Goal: Task Accomplishment & Management: Manage account settings

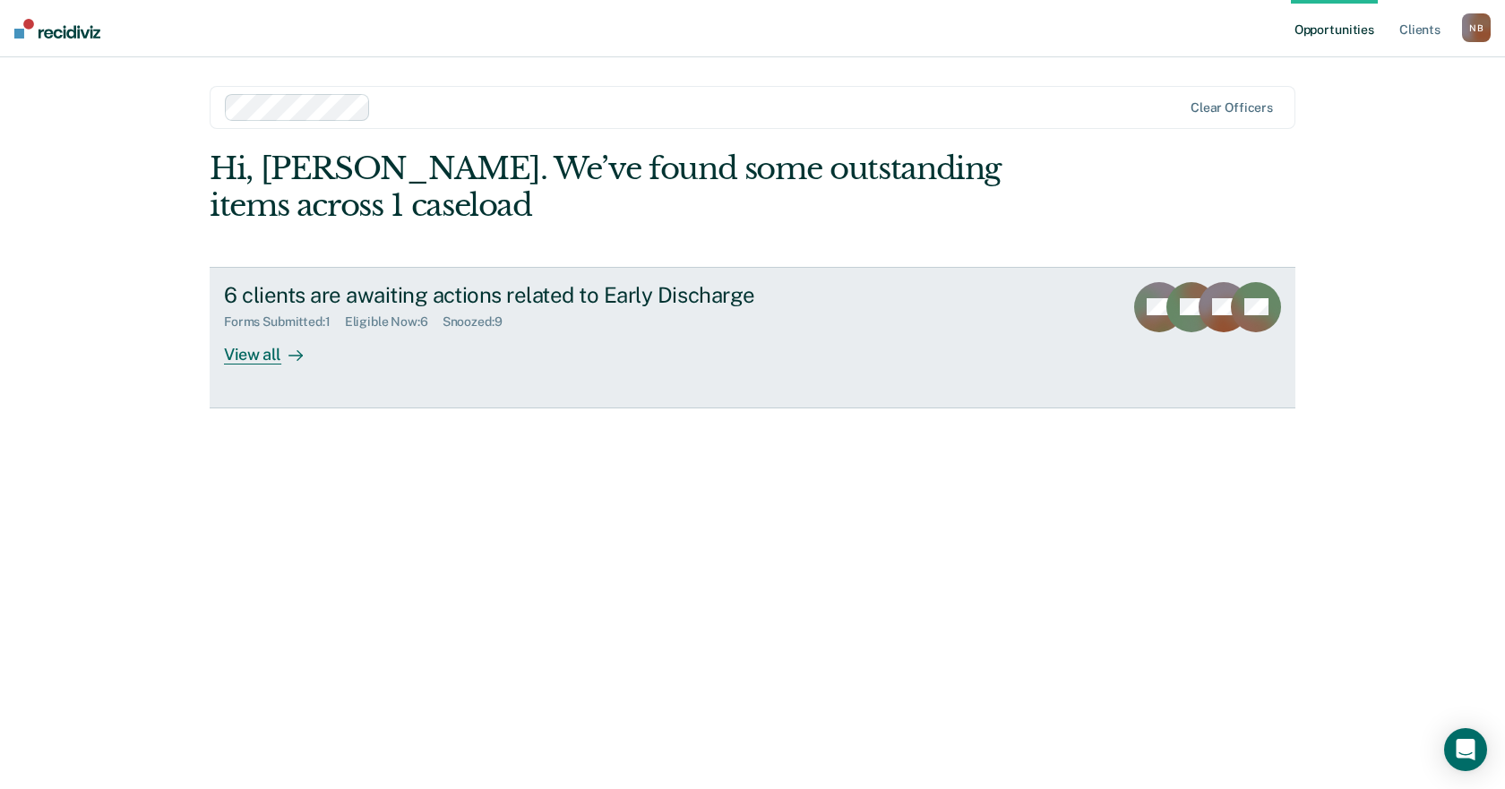
click at [639, 290] on div "6 clients are awaiting actions related to Early Discharge" at bounding box center [538, 295] width 629 height 26
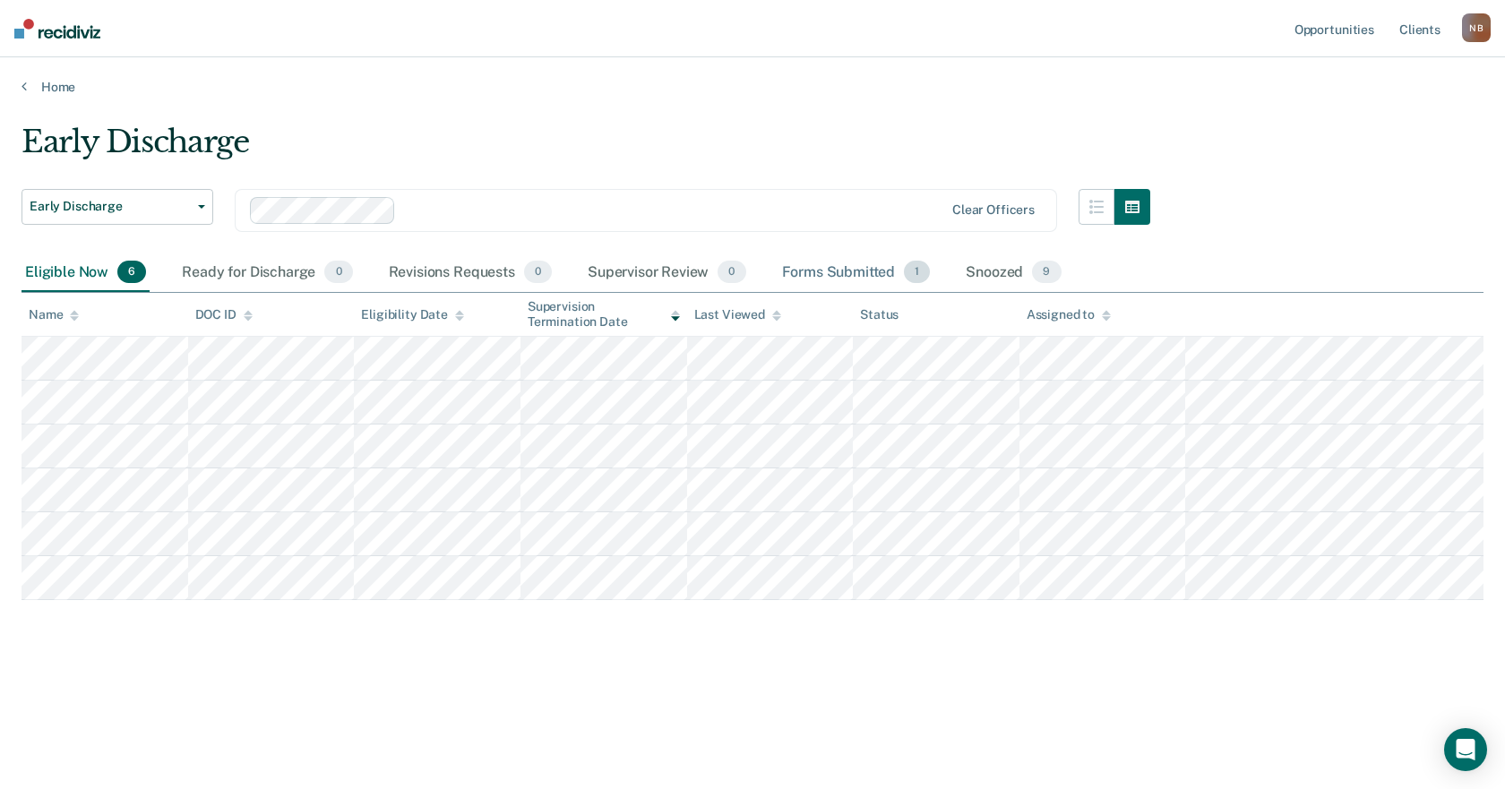
click at [839, 281] on div "Forms Submitted 1" at bounding box center [856, 272] width 156 height 39
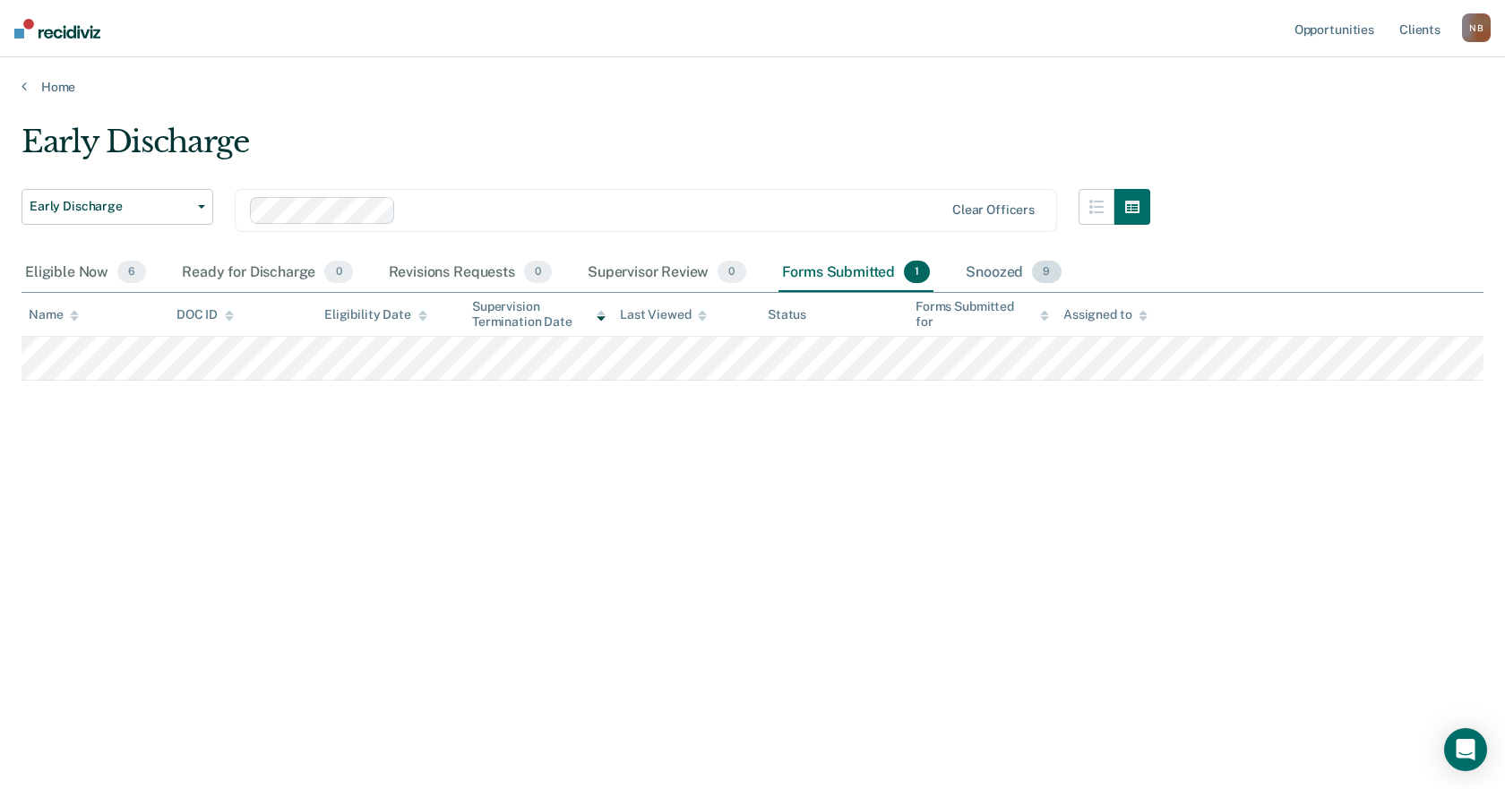
click at [1020, 274] on div "Snoozed 9" at bounding box center [1013, 272] width 102 height 39
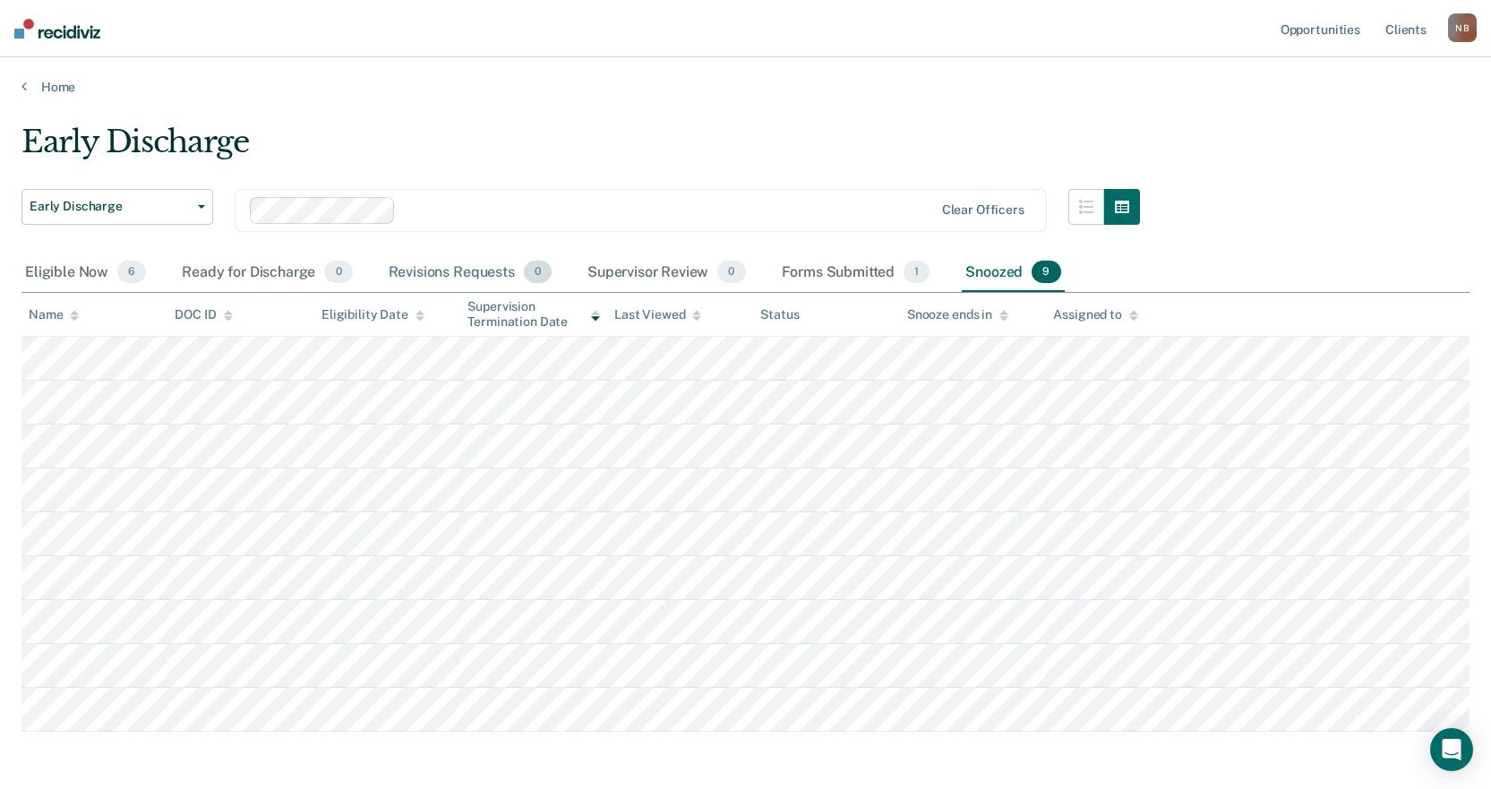
click at [448, 264] on div "Revisions Requests 0" at bounding box center [470, 272] width 170 height 39
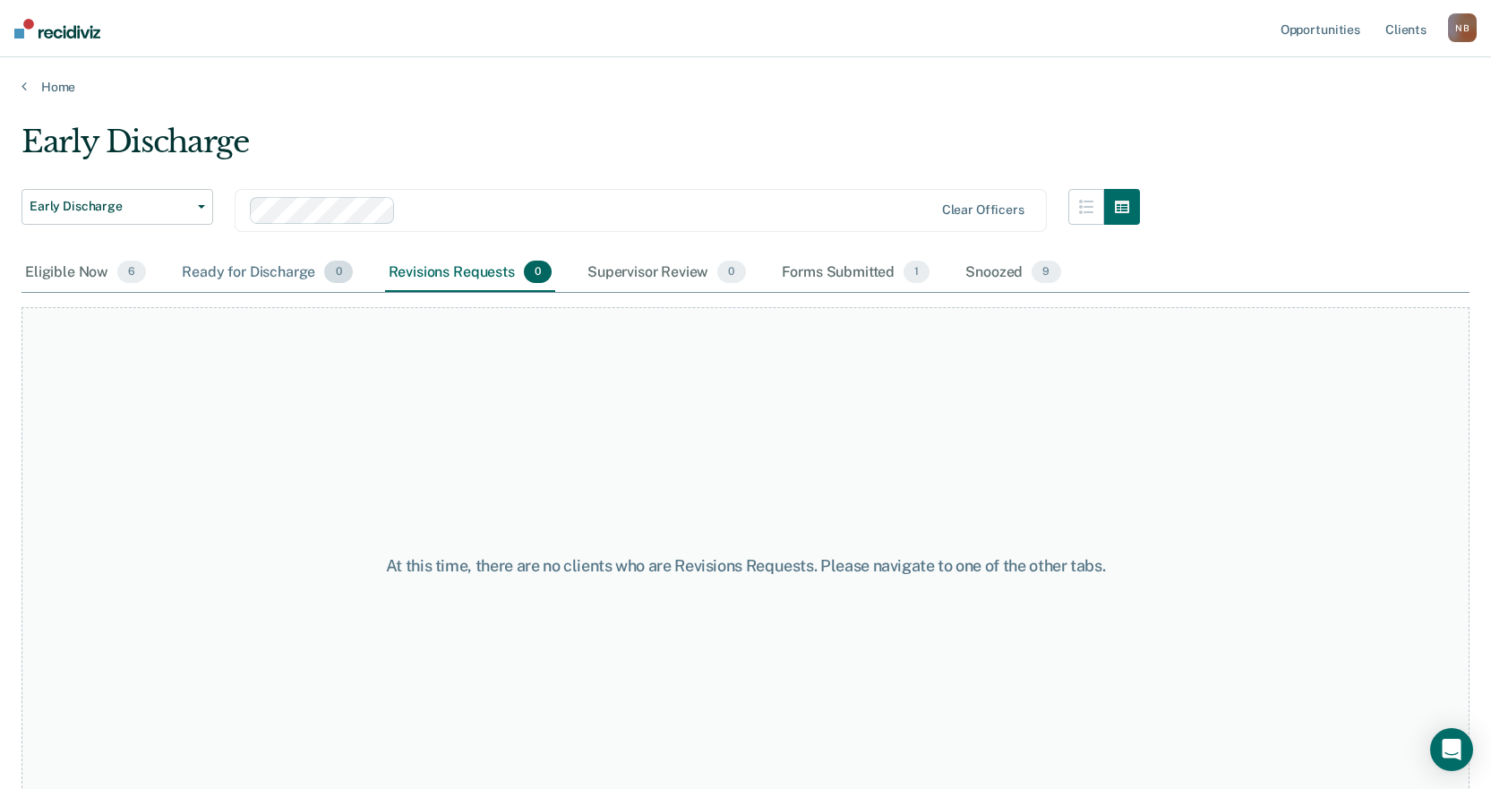
click at [245, 269] on div "Ready for Discharge 0" at bounding box center [266, 272] width 177 height 39
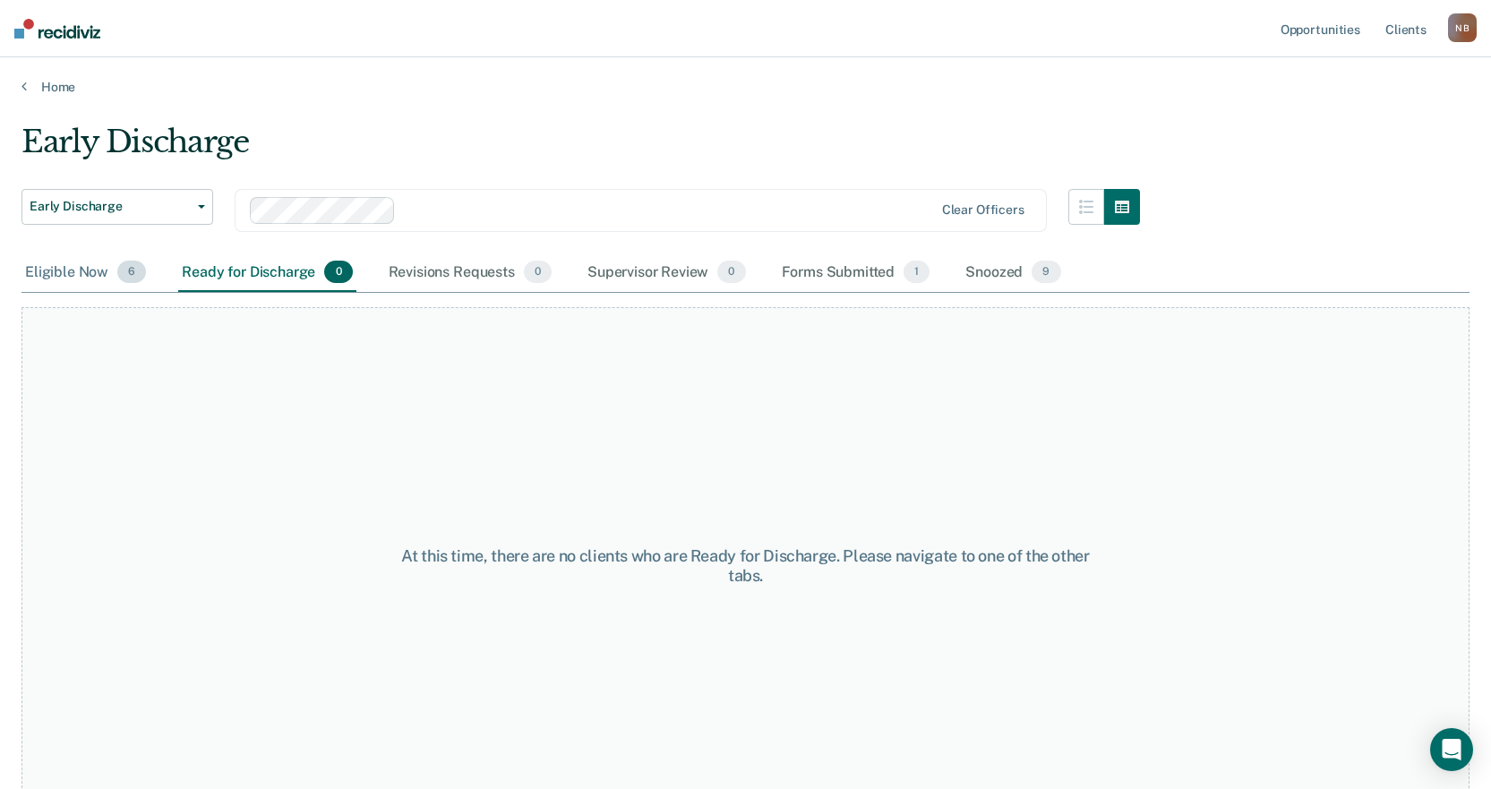
click at [82, 264] on div "Eligible Now 6" at bounding box center [85, 272] width 128 height 39
